Goal: Task Accomplishment & Management: Manage account settings

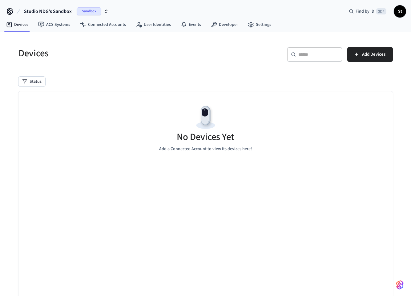
click at [107, 12] on icon "button" at bounding box center [106, 11] width 5 height 5
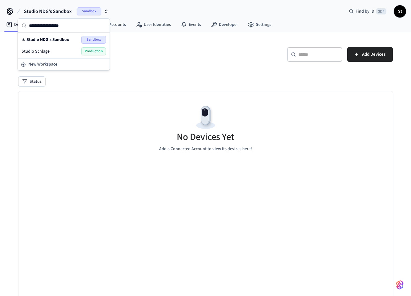
click at [99, 52] on span "Production" at bounding box center [93, 51] width 25 height 8
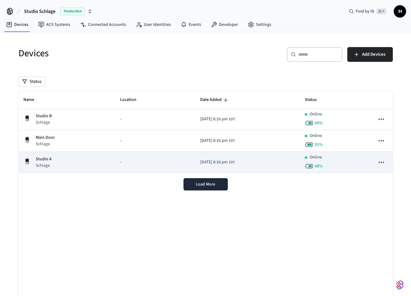
click at [100, 158] on div "Studio A Schlage" at bounding box center [66, 162] width 87 height 13
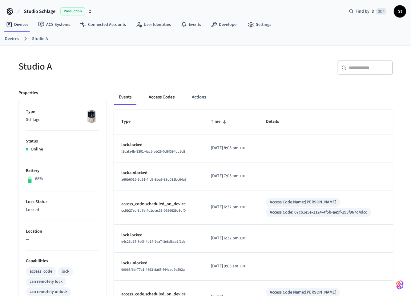
click at [166, 96] on button "Access Codes" at bounding box center [162, 97] width 36 height 15
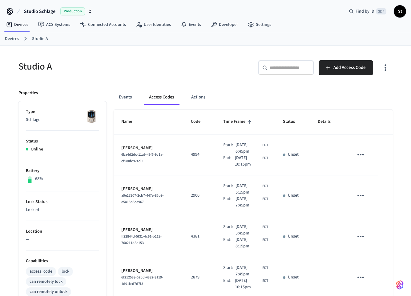
click at [13, 40] on link "Devices" at bounding box center [12, 39] width 14 height 6
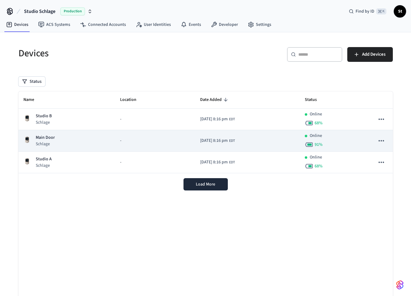
click at [78, 142] on div "Main Door Schlage" at bounding box center [66, 141] width 87 height 13
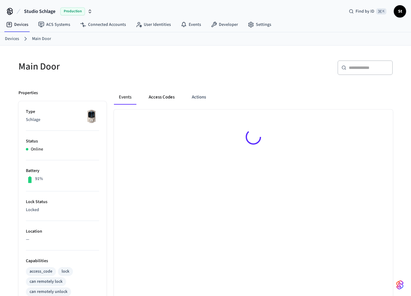
click at [159, 98] on button "Access Codes" at bounding box center [162, 97] width 36 height 15
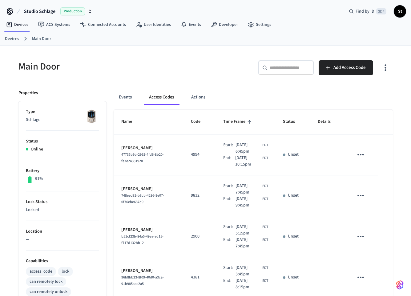
click at [10, 39] on link "Devices" at bounding box center [12, 39] width 14 height 6
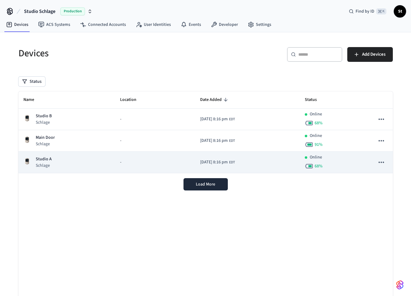
click at [94, 165] on div "Studio A Schlage" at bounding box center [66, 162] width 87 height 13
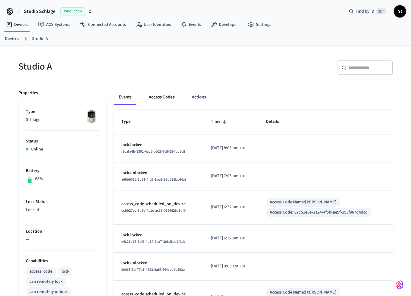
click at [171, 96] on button "Access Codes" at bounding box center [162, 97] width 36 height 15
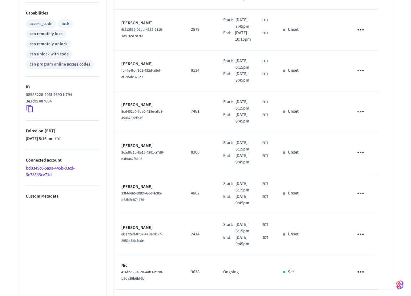
scroll to position [272, 0]
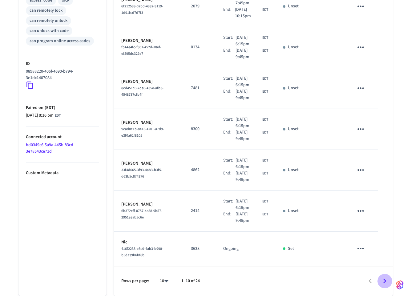
click at [384, 282] on icon "Go to next page" at bounding box center [385, 282] width 10 height 10
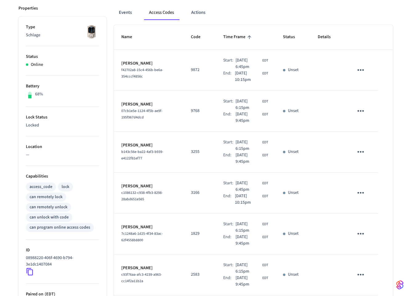
scroll to position [84, 0]
